Goal: Task Accomplishment & Management: Use online tool/utility

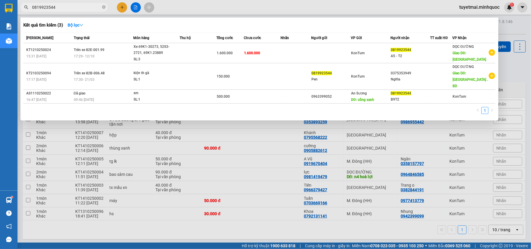
type input "0819923544"
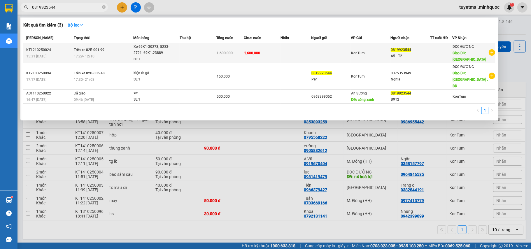
click at [246, 53] on span "1.600.000" at bounding box center [252, 53] width 16 height 4
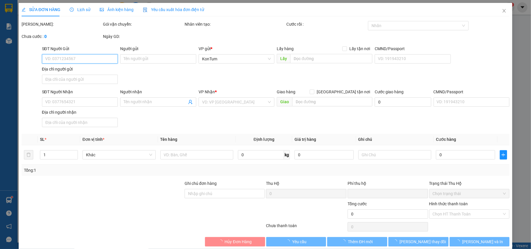
type input "0819923544"
type input "A5 - T2"
type input "Phú Giao"
type input "0"
type input "1.600.000"
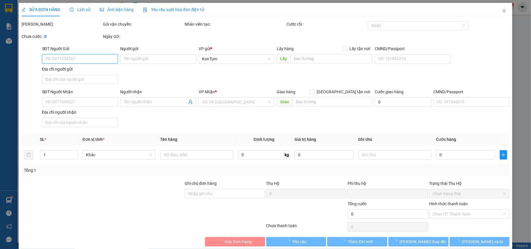
type input "1.600.000"
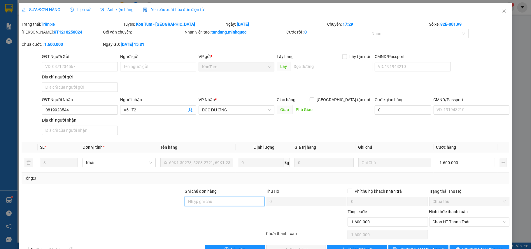
click at [224, 206] on input "Ghi chú đơn hàng" at bounding box center [224, 201] width 80 height 9
type input "thu phơi KTSG 12/10"
click at [462, 217] on div "Hình thức thanh toán" at bounding box center [469, 212] width 80 height 9
click at [462, 221] on span "Chọn HT Thanh Toán" at bounding box center [468, 221] width 73 height 9
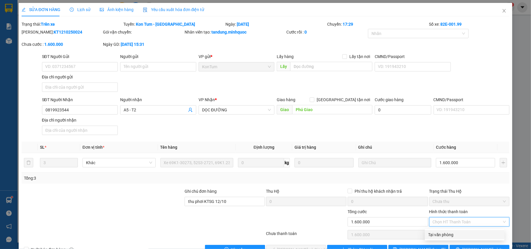
click at [454, 232] on div "Tại văn phòng" at bounding box center [464, 234] width 73 height 6
type input "0"
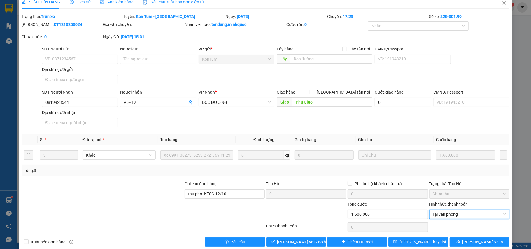
scroll to position [17, 0]
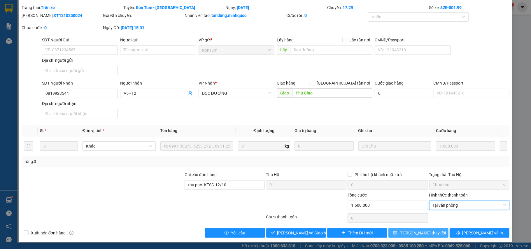
click at [422, 232] on span "[PERSON_NAME] thay đổi" at bounding box center [422, 233] width 47 height 6
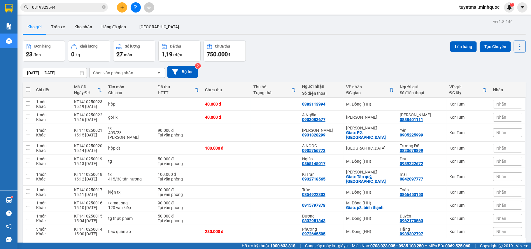
click at [89, 3] on span "0819923544" at bounding box center [63, 7] width 87 height 9
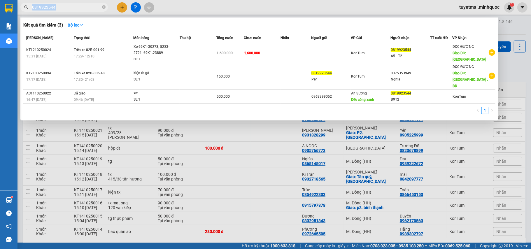
drag, startPoint x: 89, startPoint y: 3, endPoint x: 83, endPoint y: 14, distance: 12.7
click at [89, 4] on span "0819923544" at bounding box center [63, 7] width 87 height 9
click at [85, 6] on input "0819923544" at bounding box center [66, 7] width 69 height 6
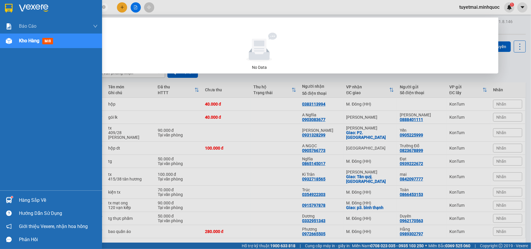
drag, startPoint x: 54, startPoint y: 8, endPoint x: 0, endPoint y: 10, distance: 53.7
click at [0, 10] on section "Kết quả tìm kiếm ( 0 ) Bộ lọc No Data 08199235440348994008 tuyetmai.minhquoc 1 …" at bounding box center [265, 124] width 531 height 249
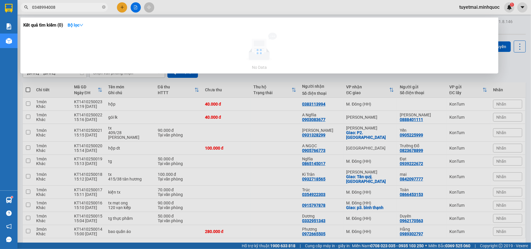
click at [70, 4] on input "0348994008" at bounding box center [66, 7] width 69 height 6
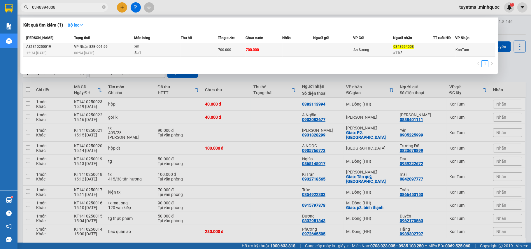
type input "0348994008"
click at [221, 54] on td "700.000" at bounding box center [232, 50] width 28 height 14
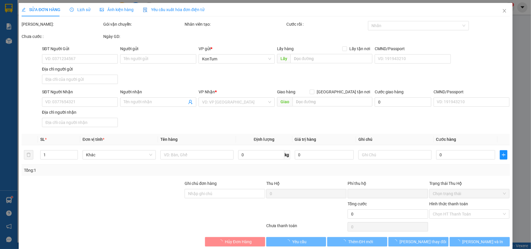
type input "0348994008"
type input "a11t2"
type input "0"
type input "700.000"
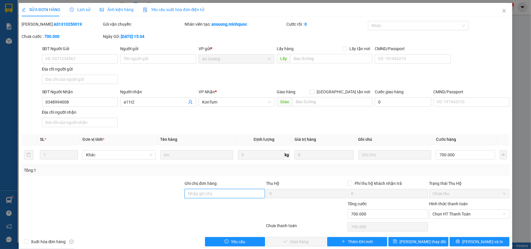
click at [205, 197] on input "Ghi chú đơn hàng" at bounding box center [224, 193] width 80 height 9
click at [460, 212] on span "Chọn HT Thanh Toán" at bounding box center [468, 214] width 73 height 9
type input "thu phơi SGKT 13/10"
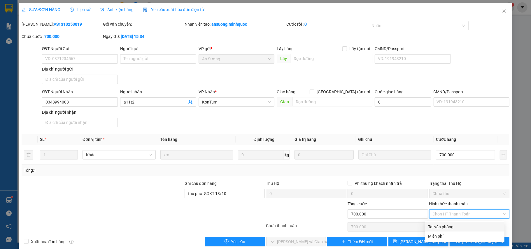
click at [457, 229] on div "Tại văn phòng" at bounding box center [464, 226] width 73 height 6
type input "0"
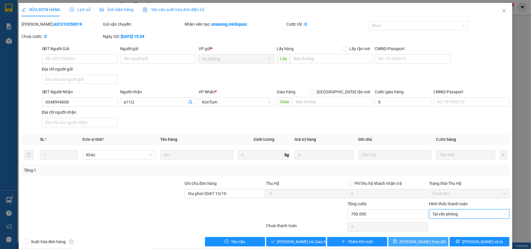
click at [430, 242] on button "[PERSON_NAME] thay đổi" at bounding box center [418, 241] width 60 height 9
